Goal: Transaction & Acquisition: Obtain resource

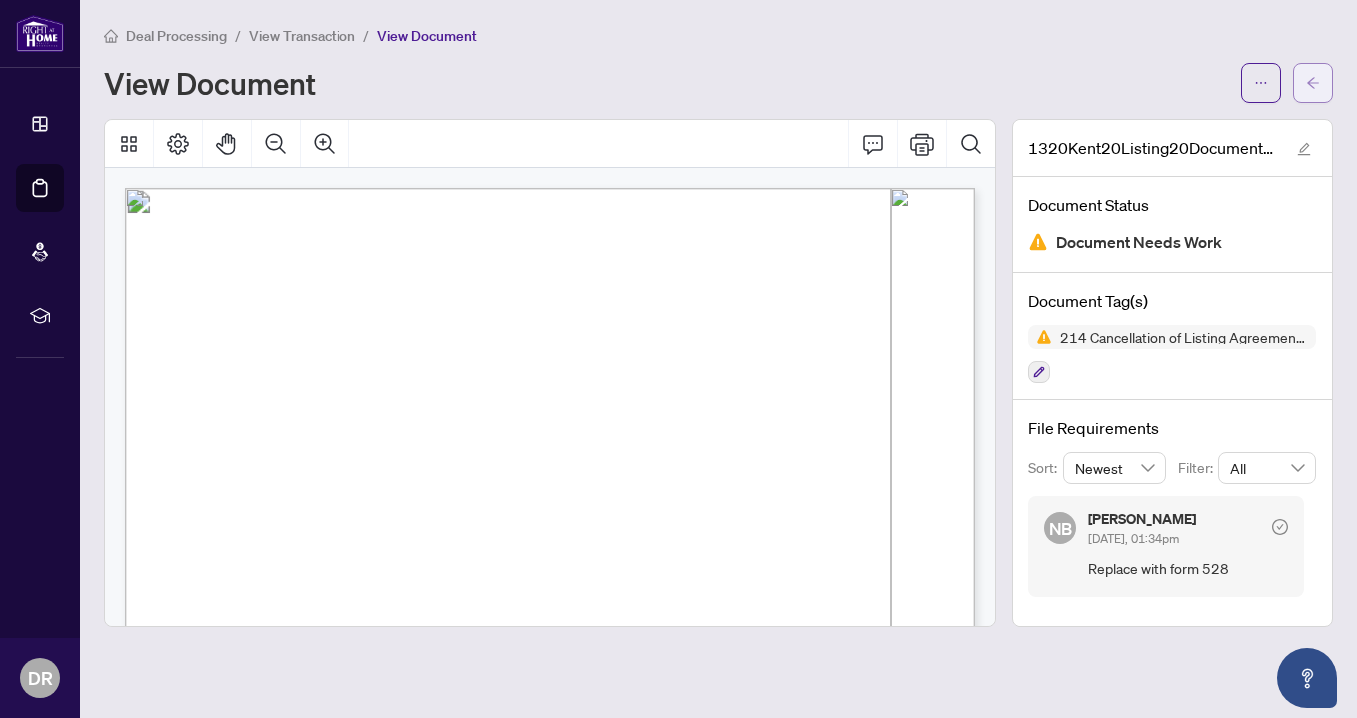
click at [1316, 79] on icon "arrow-left" at bounding box center [1313, 83] width 14 height 14
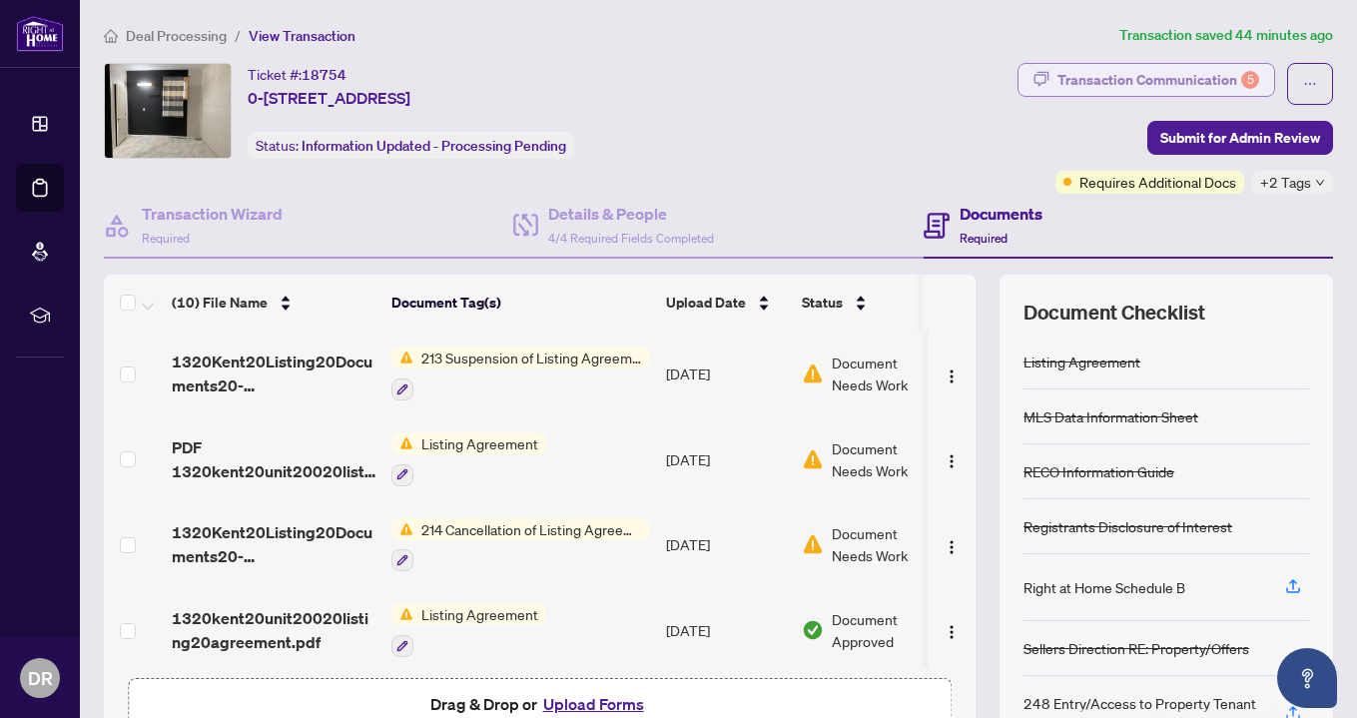
click at [1227, 86] on div "Transaction Communication 5" at bounding box center [1158, 80] width 202 height 32
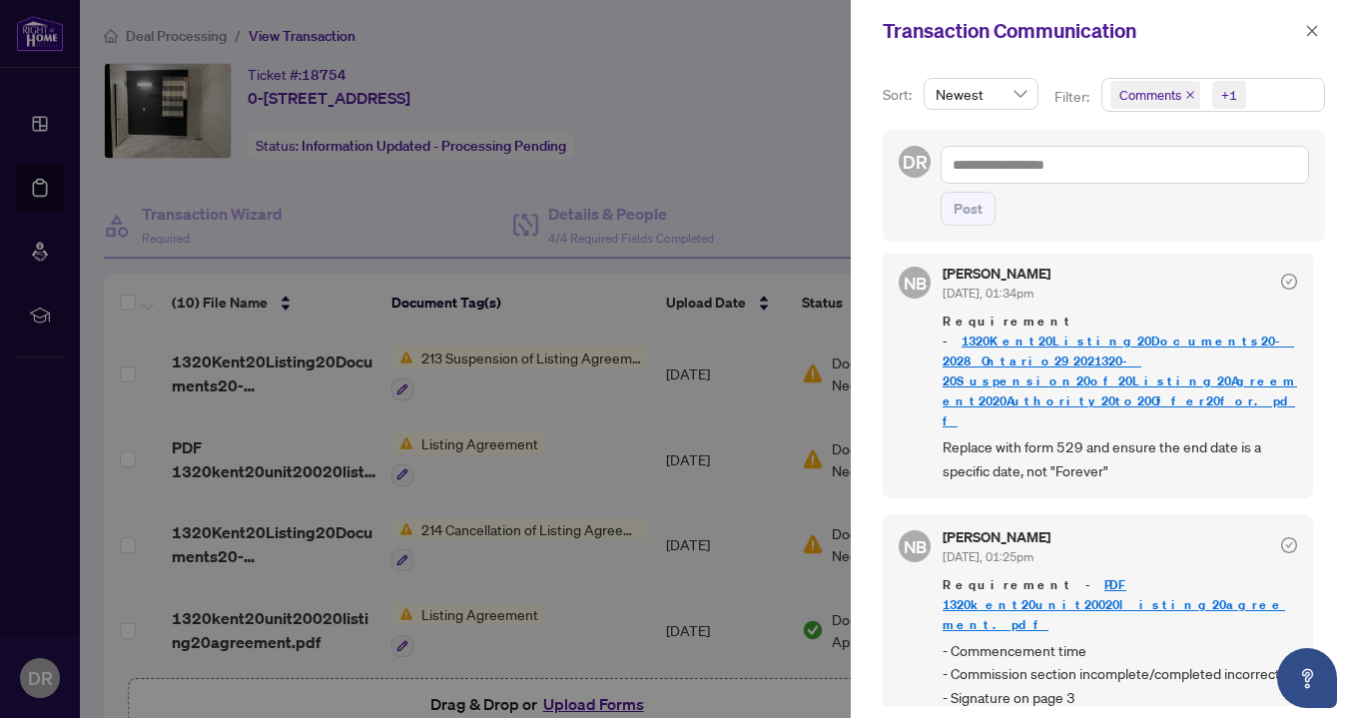
scroll to position [259, 0]
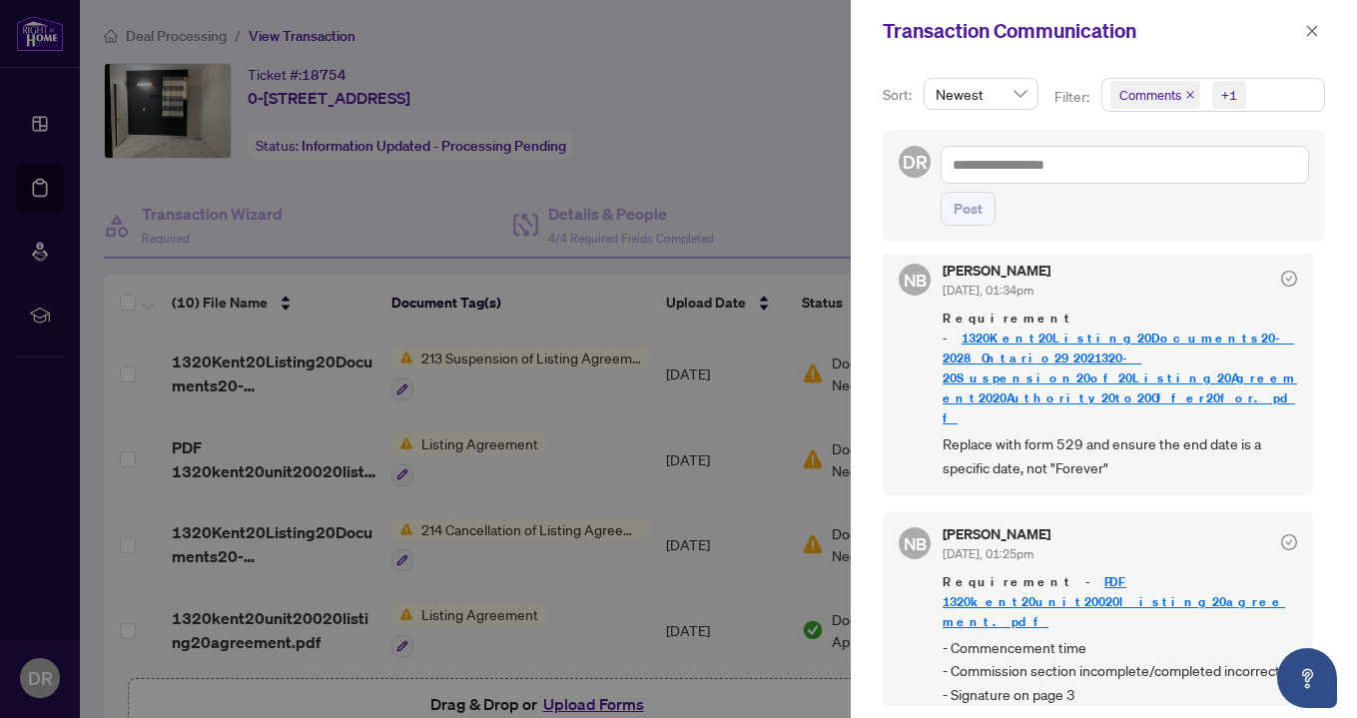
click at [1112, 573] on link "PDF 1320kent20unit20020listing20agreement.pdf" at bounding box center [1113, 601] width 342 height 57
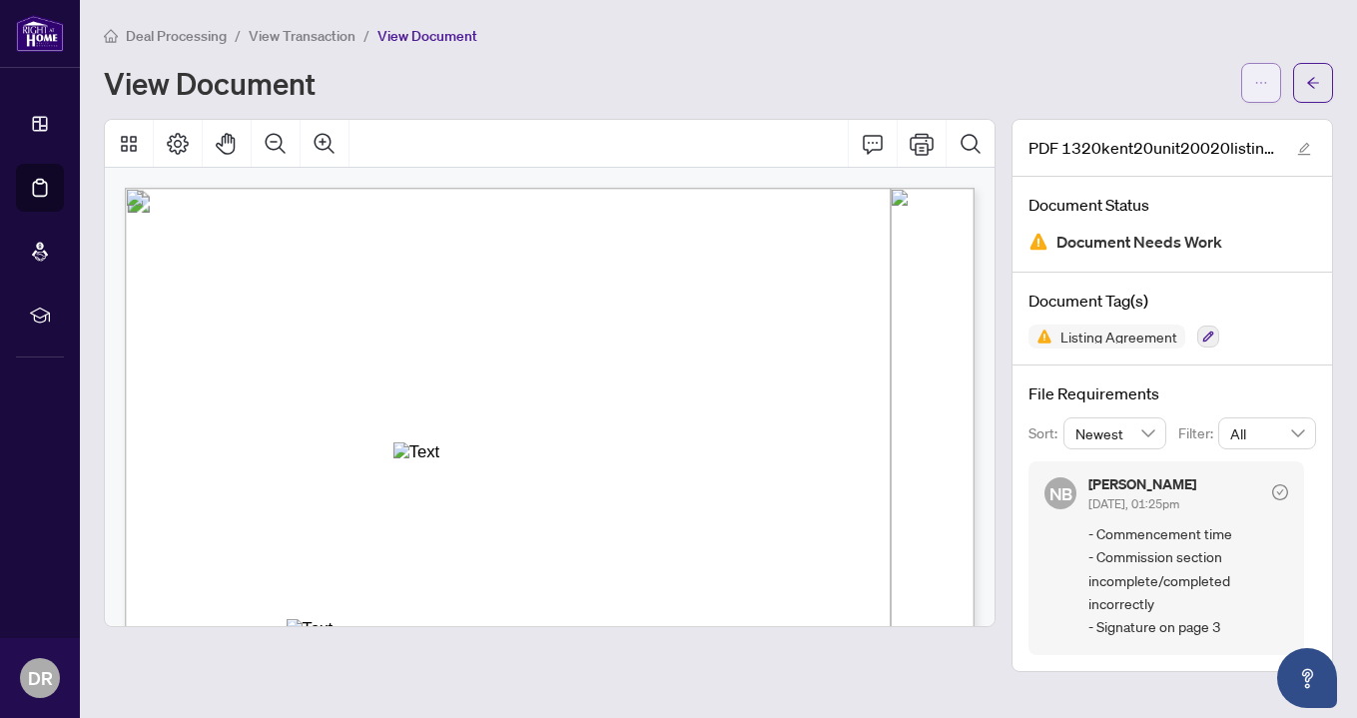
click at [1248, 76] on button "button" at bounding box center [1261, 83] width 40 height 40
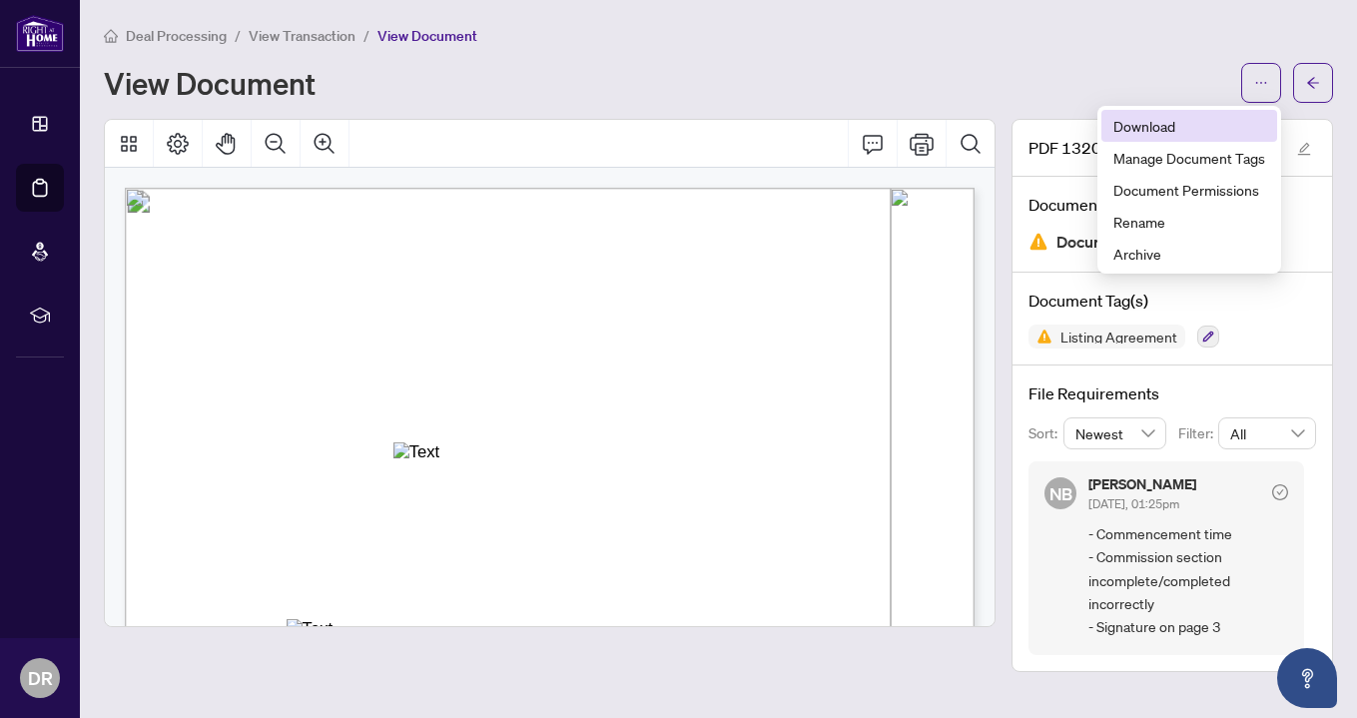
click at [1213, 130] on span "Download" at bounding box center [1189, 126] width 152 height 22
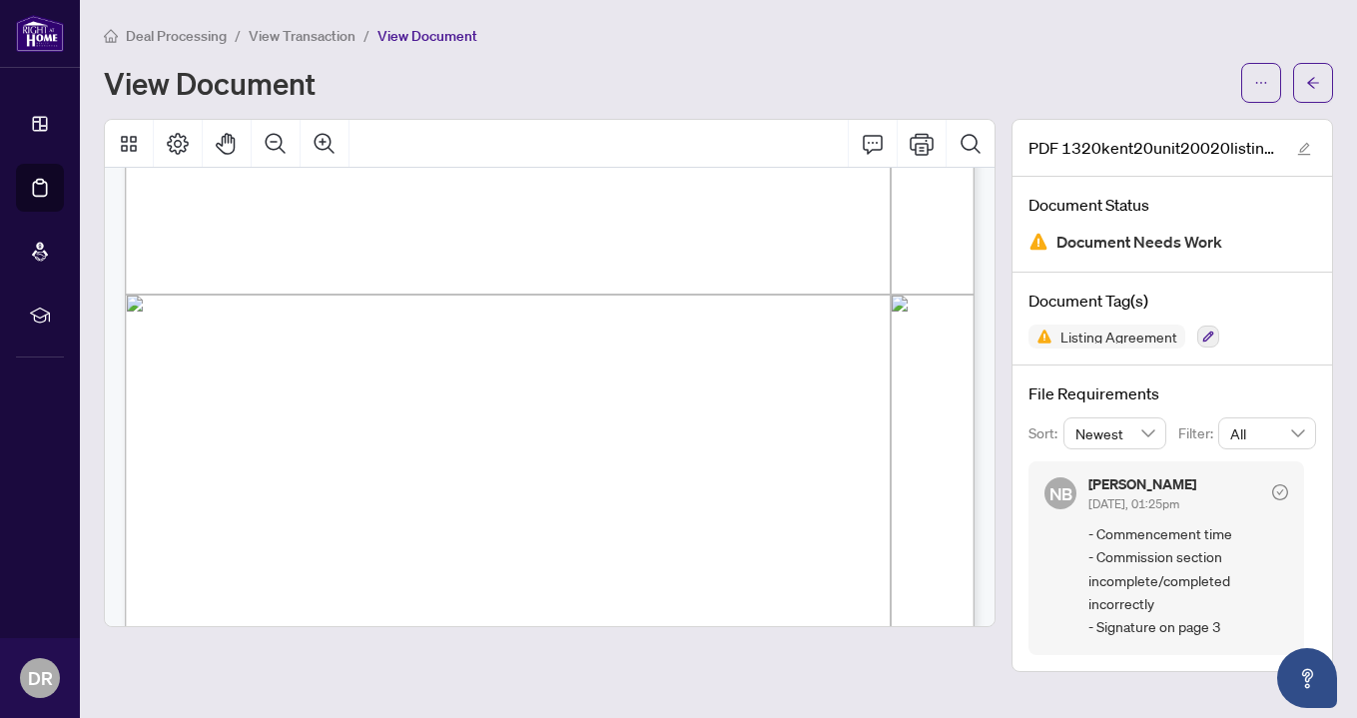
scroll to position [656, 0]
click at [569, 330] on span "1/2 month rent" at bounding box center [561, 336] width 103 height 13
click at [1304, 101] on button "button" at bounding box center [1313, 83] width 40 height 40
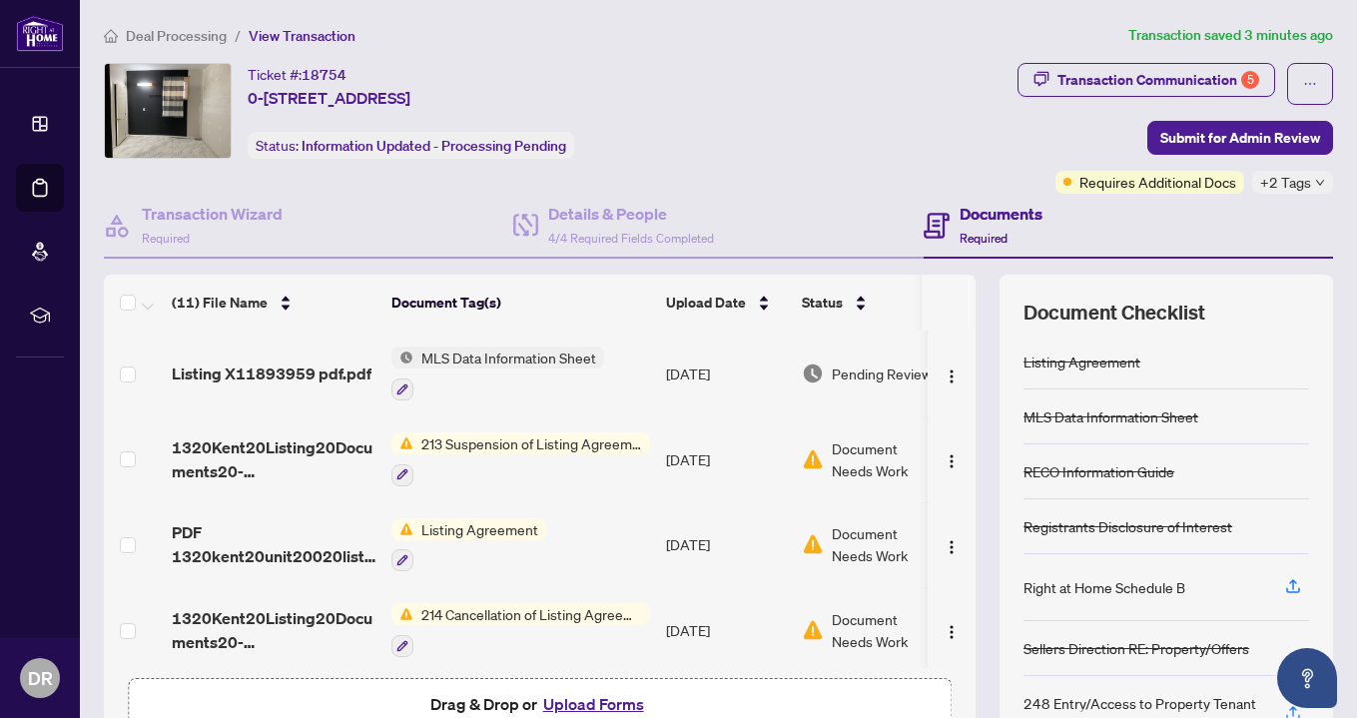
click at [1000, 217] on h4 "Documents" at bounding box center [1000, 214] width 83 height 24
click at [586, 700] on button "Upload Forms" at bounding box center [593, 704] width 113 height 26
